Goal: Find specific page/section: Find specific page/section

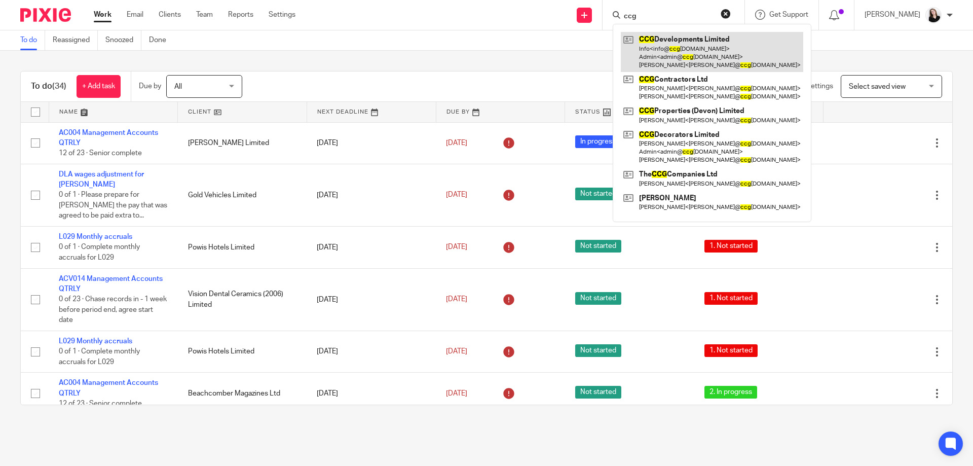
type input "ccg"
click at [683, 42] on link at bounding box center [712, 52] width 183 height 40
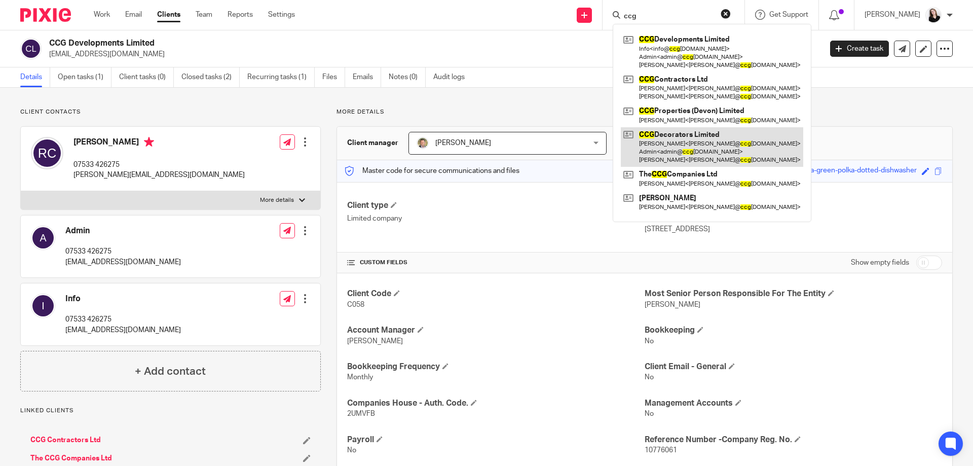
type input "ccg"
click at [720, 140] on link at bounding box center [712, 147] width 183 height 40
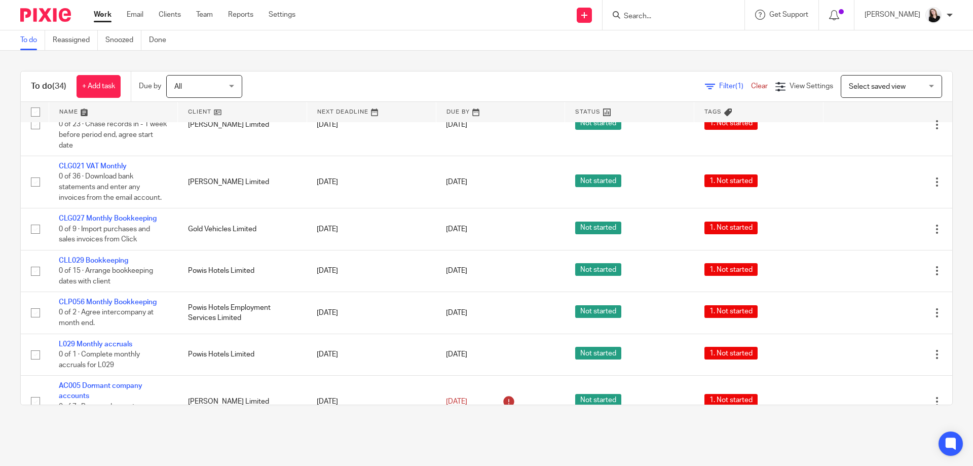
scroll to position [518, 0]
